Goal: Transaction & Acquisition: Book appointment/travel/reservation

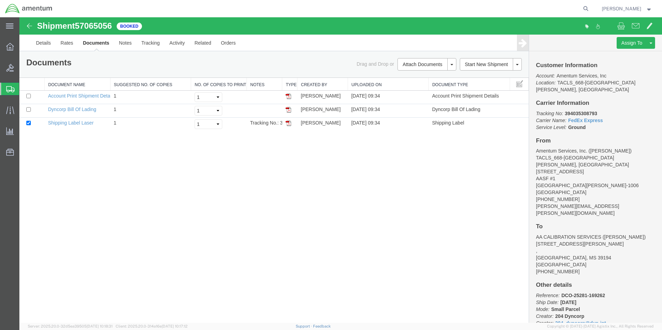
click at [8, 89] on icon at bounding box center [10, 89] width 8 height 6
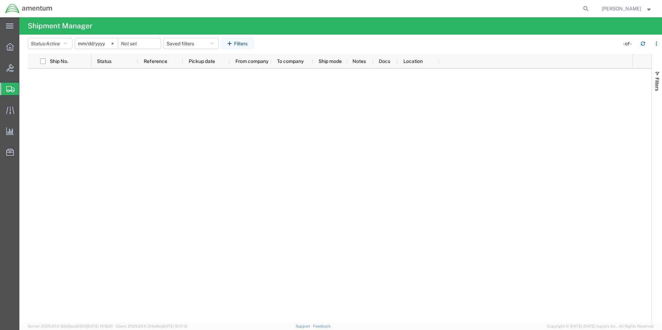
click at [25, 88] on span "Shipments" at bounding box center [22, 89] width 6 height 14
click at [11, 44] on icon at bounding box center [10, 47] width 8 height 8
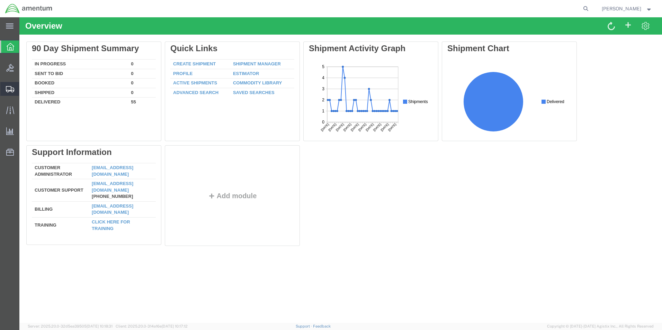
click at [24, 88] on span "Shipments" at bounding box center [21, 89] width 5 height 14
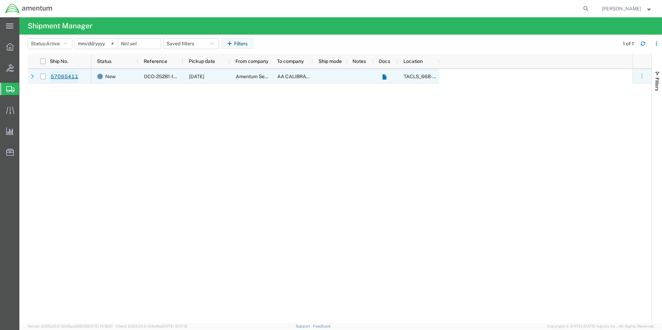
click at [64, 76] on link "57065411" at bounding box center [64, 76] width 28 height 11
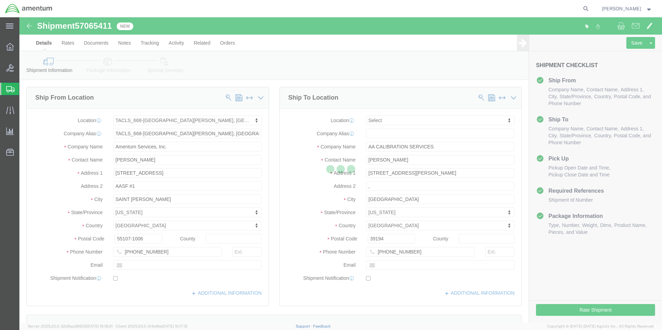
select select "42734"
select select
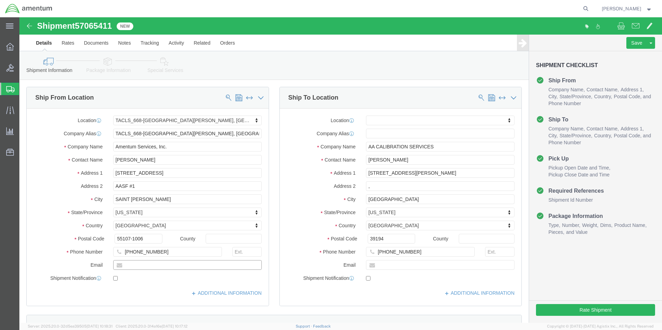
drag, startPoint x: 140, startPoint y: 267, endPoint x: 121, endPoint y: 250, distance: 26.0
click input "text"
type input "[PERSON_NAME][EMAIL_ADDRESS][PERSON_NAME][DOMAIN_NAME]"
click icon
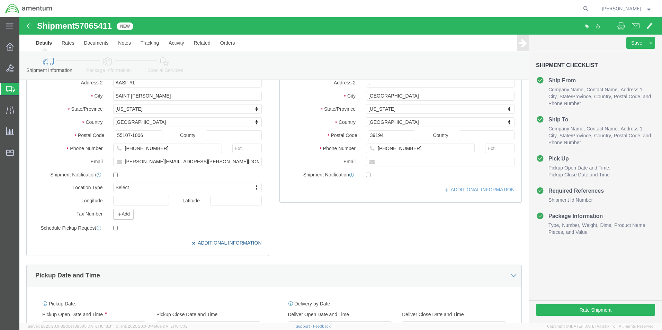
scroll to position [104, 0]
click input "checkbox"
checkbox input "true"
click button "Rate Shipment"
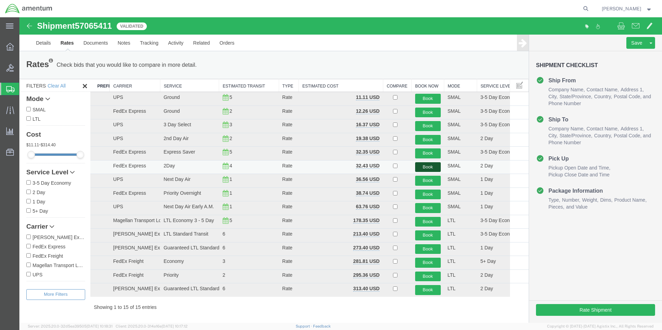
click at [424, 166] on button "Book" at bounding box center [428, 167] width 26 height 10
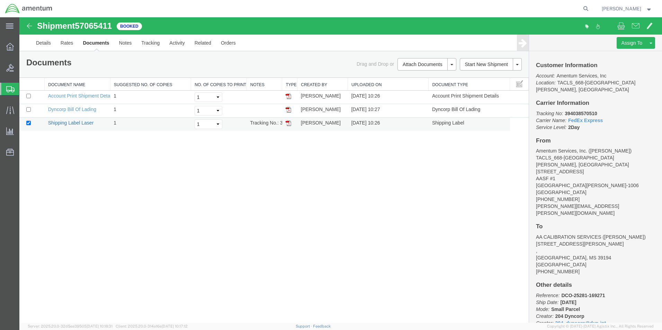
click at [77, 124] on link "Shipping Label Laser" at bounding box center [71, 123] width 46 height 6
